Goal: Navigation & Orientation: Find specific page/section

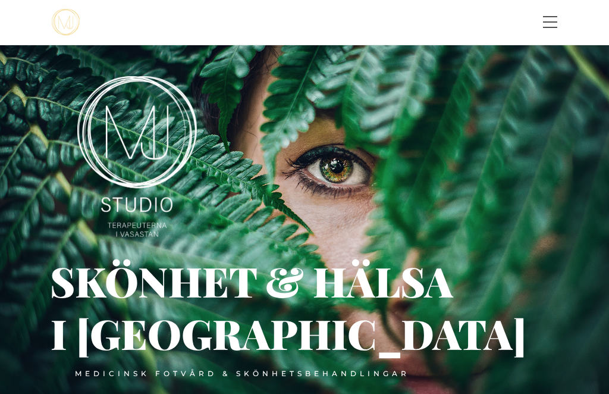
click at [551, 21] on span "Toggle menu" at bounding box center [550, 22] width 14 height 12
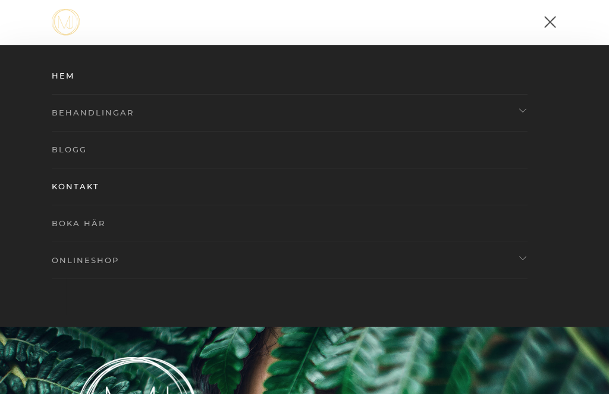
click at [79, 114] on link "Behandlingar" at bounding box center [290, 112] width 476 height 37
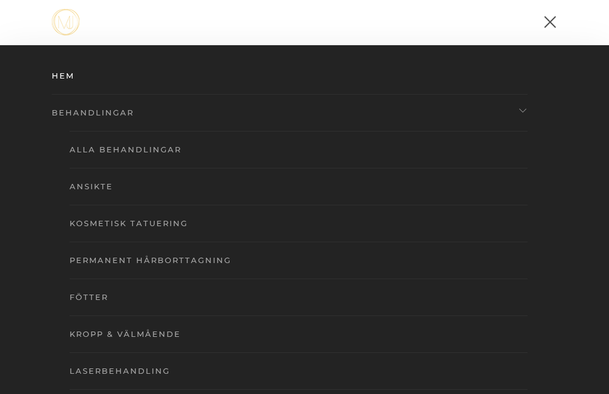
click at [94, 220] on link "Kosmetisk tatuering" at bounding box center [299, 223] width 458 height 37
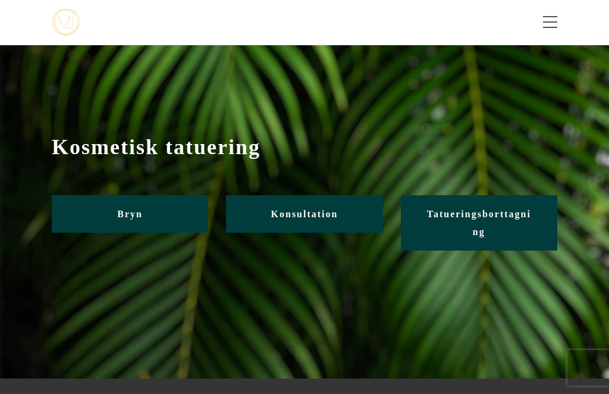
click at [129, 216] on span "Bryn" at bounding box center [130, 214] width 26 height 10
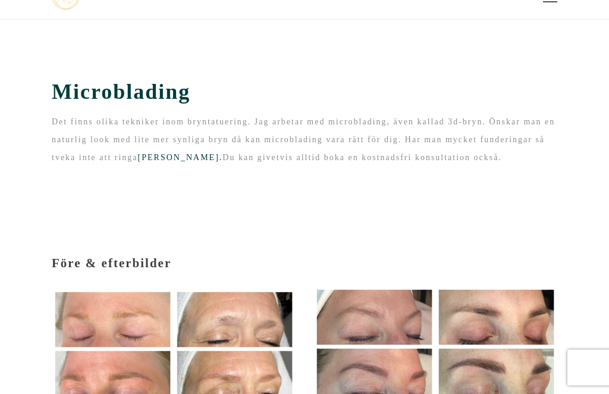
scroll to position [14, 0]
